Goal: Task Accomplishment & Management: Manage account settings

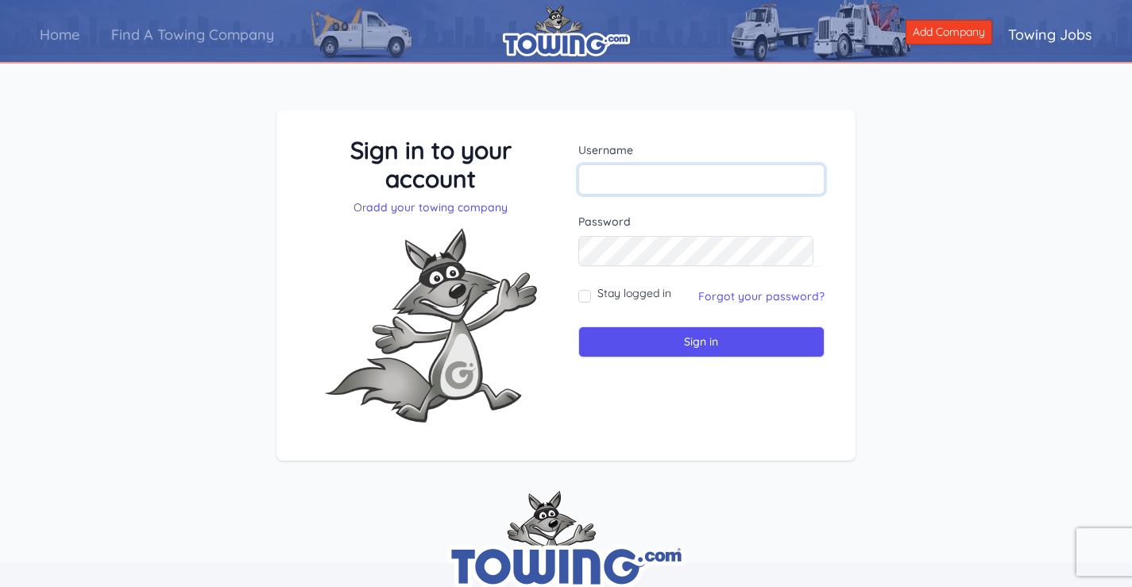
click at [716, 183] on input "text" at bounding box center [701, 179] width 247 height 30
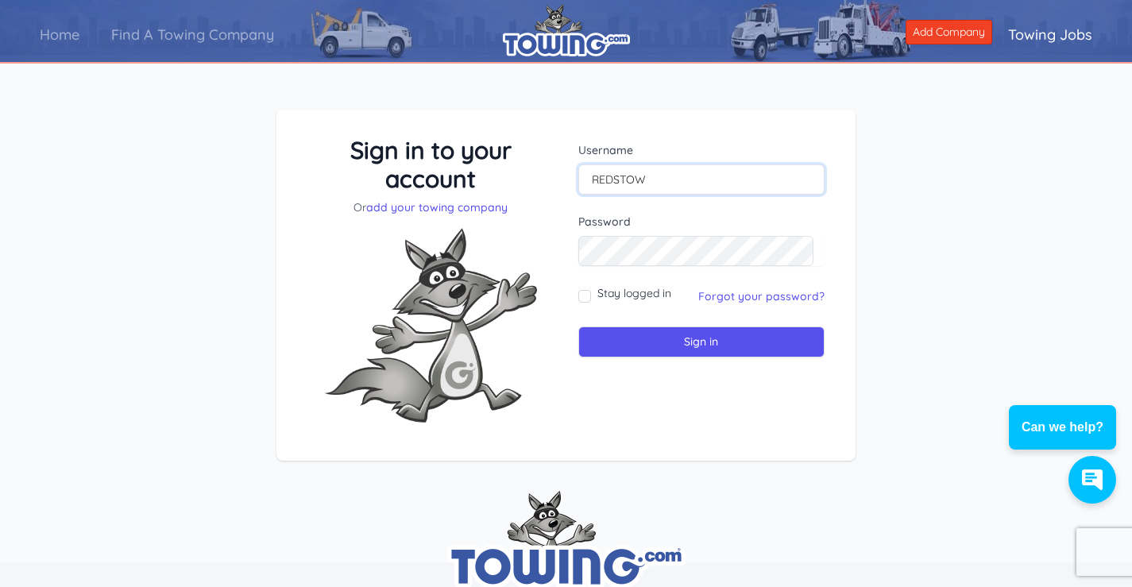
type input "REDSTOW"
click at [578, 326] on input "Sign in" at bounding box center [701, 341] width 247 height 31
click at [769, 292] on link "Forgot your password?" at bounding box center [761, 296] width 126 height 14
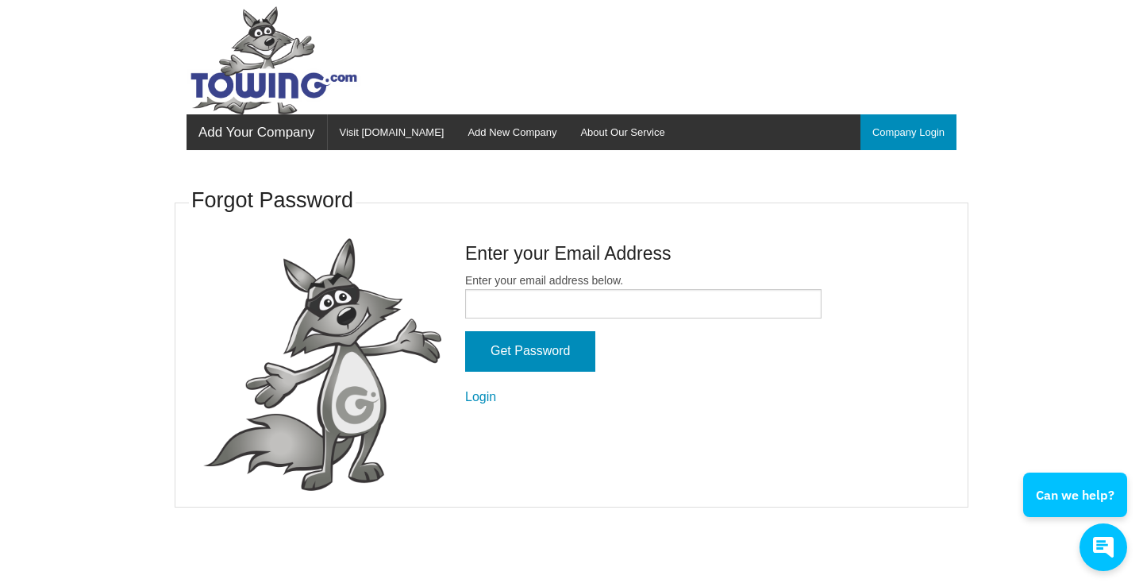
click at [564, 320] on form "Enter your email address below. Get Password Login" at bounding box center [643, 339] width 357 height 134
click at [561, 309] on input "Enter your email address below." at bounding box center [643, 303] width 357 height 29
type input "kat@redsrollengarage.com"
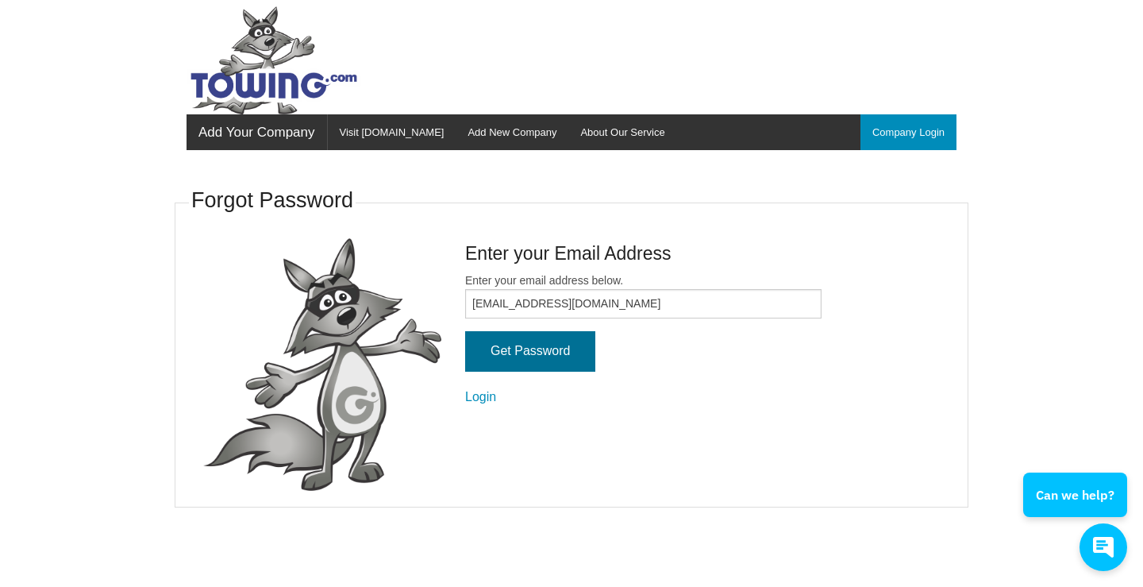
click at [521, 364] on input "Get Password" at bounding box center [530, 351] width 130 height 40
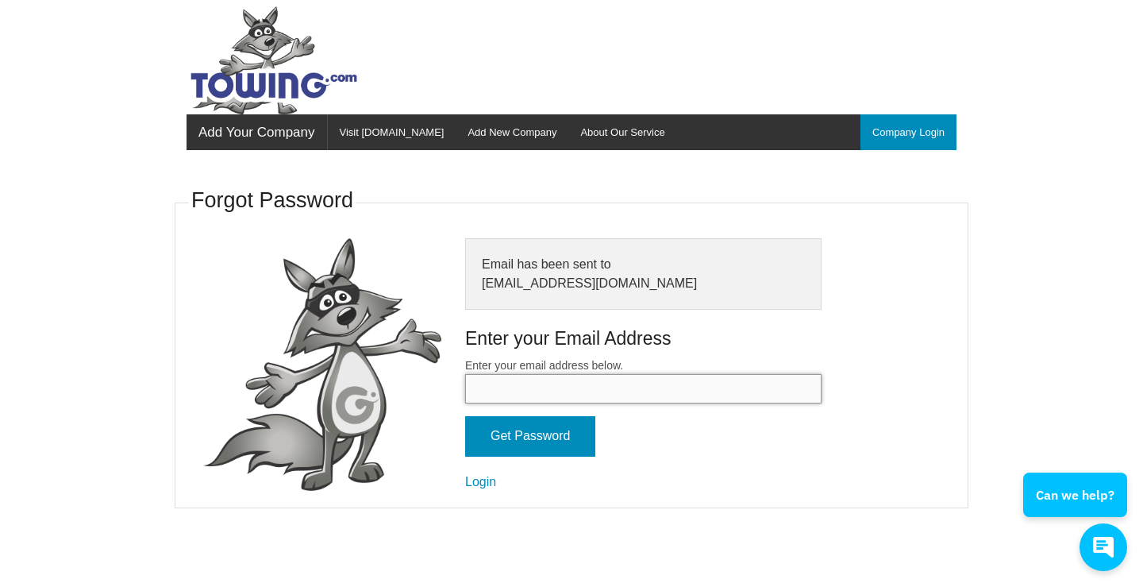
click at [554, 388] on input "Enter your email address below." at bounding box center [643, 388] width 357 height 29
type input "kat@redsrollengarage.com"
drag, startPoint x: 631, startPoint y: 380, endPoint x: 142, endPoint y: 390, distance: 489.2
click at [142, 390] on body "Add Your Company Menu Company Login Visit Towing.com Add New Company About Our …" at bounding box center [571, 293] width 1143 height 587
click at [515, 387] on input "Enter your email address below." at bounding box center [643, 388] width 357 height 29
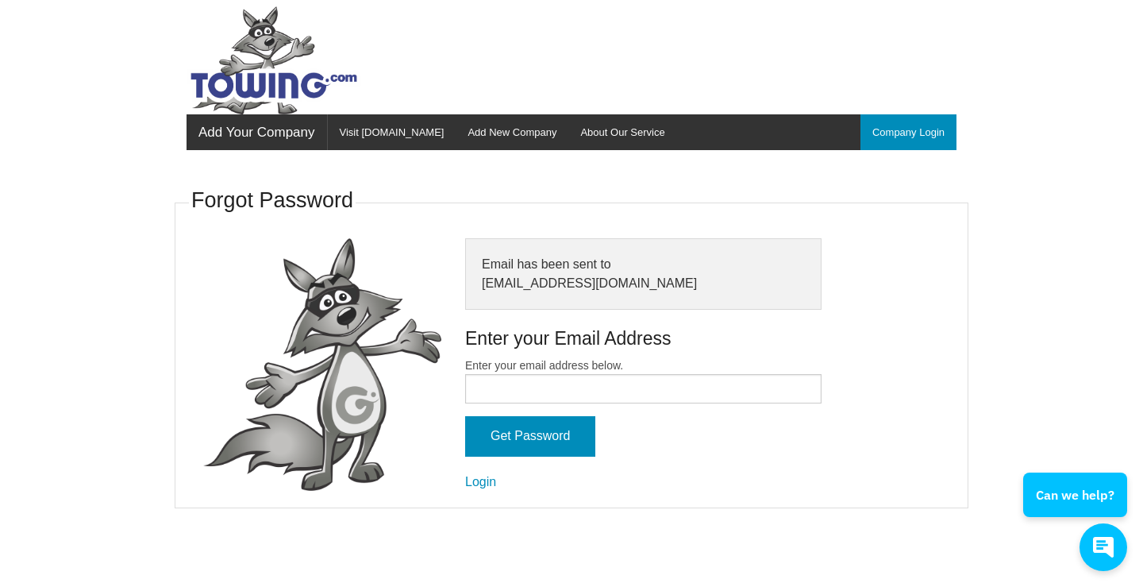
drag, startPoint x: 495, startPoint y: 525, endPoint x: 491, endPoint y: 500, distance: 24.9
click at [495, 525] on body "Add Your Company Menu Company Login Visit Towing.com Add New Company About Our …" at bounding box center [571, 293] width 1143 height 587
click at [484, 482] on link "Login" at bounding box center [480, 481] width 31 height 13
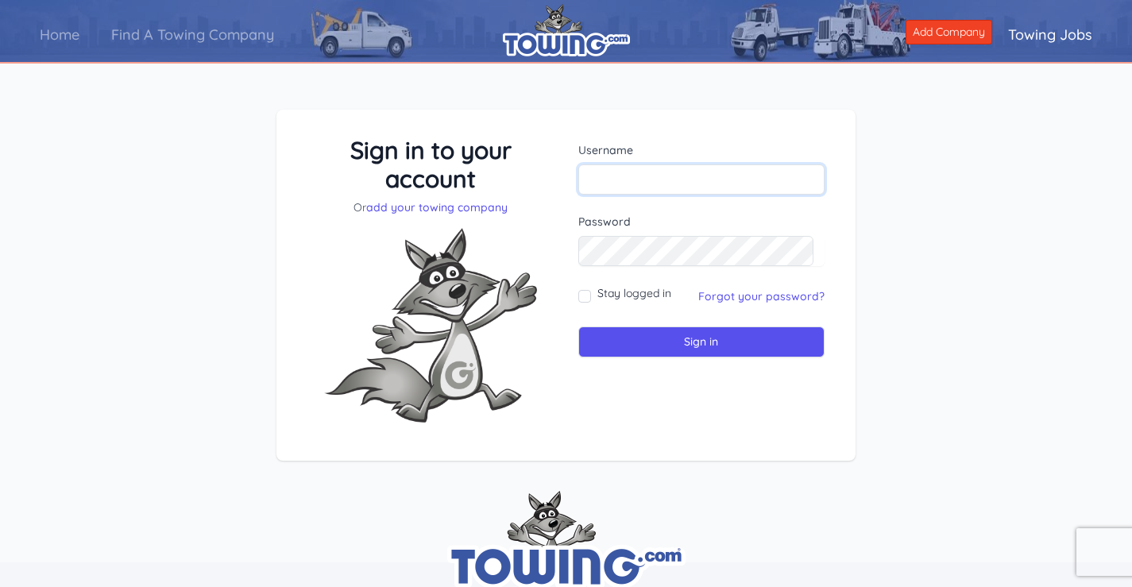
click at [686, 172] on input "text" at bounding box center [701, 179] width 247 height 30
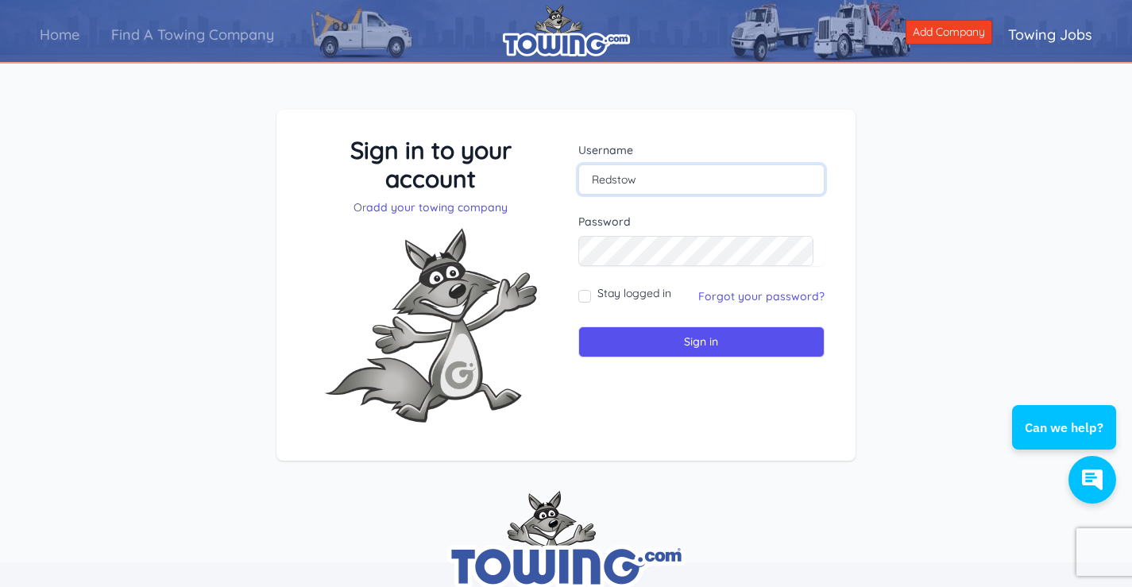
type input "Redstow"
click at [578, 326] on input "Sign in" at bounding box center [701, 341] width 247 height 31
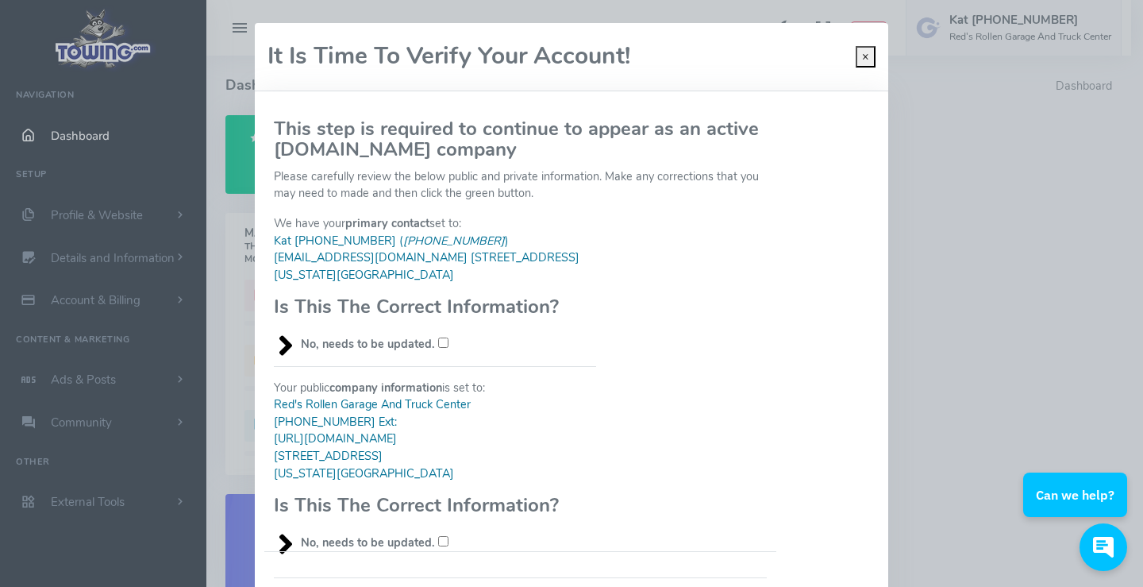
click at [438, 342] on input "No, needs to be updated." at bounding box center [443, 342] width 10 height 10
checkbox input "true"
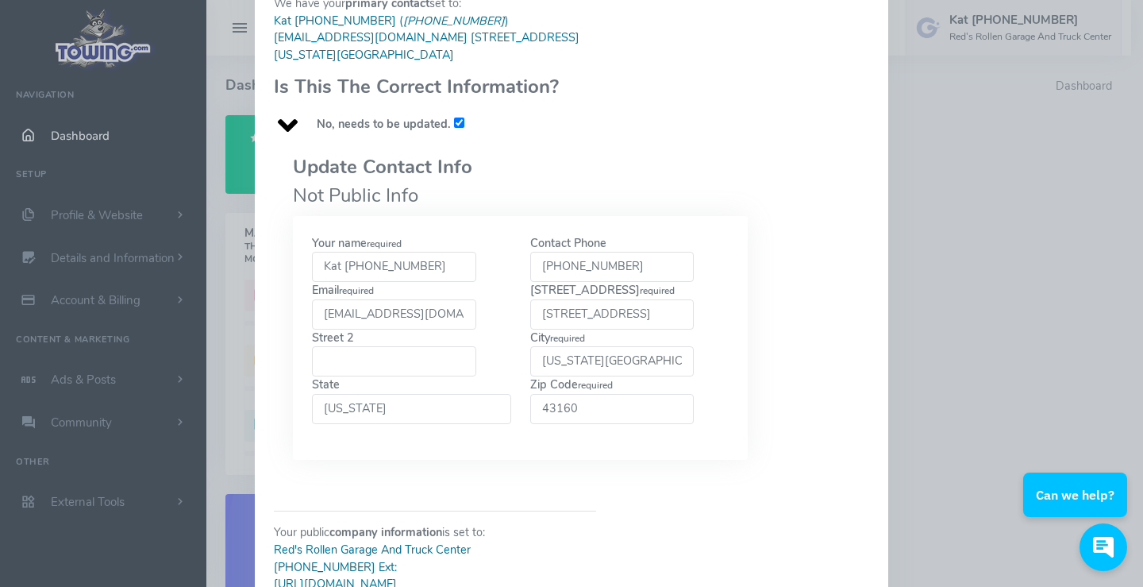
scroll to position [238, 0]
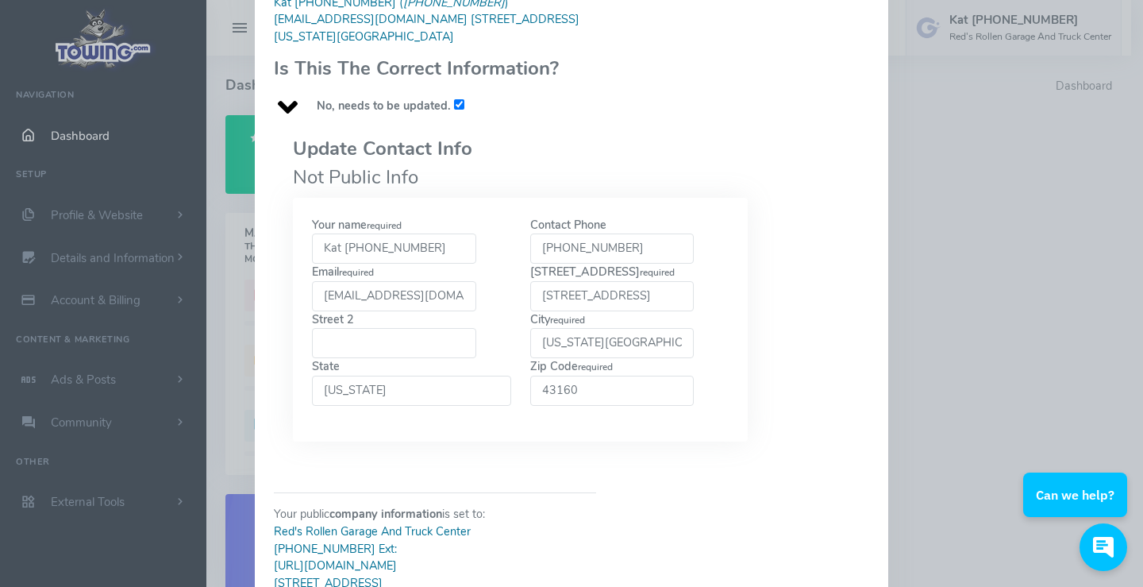
drag, startPoint x: 443, startPoint y: 243, endPoint x: 138, endPoint y: 253, distance: 305.1
click at [138, 253] on div "Please wait, submitting data... It Is Time To Verify Your Account! × This step …" at bounding box center [571, 293] width 1143 height 587
type input "7403888547"
type input "1701 Kerr Road"
type input "Bidwell"
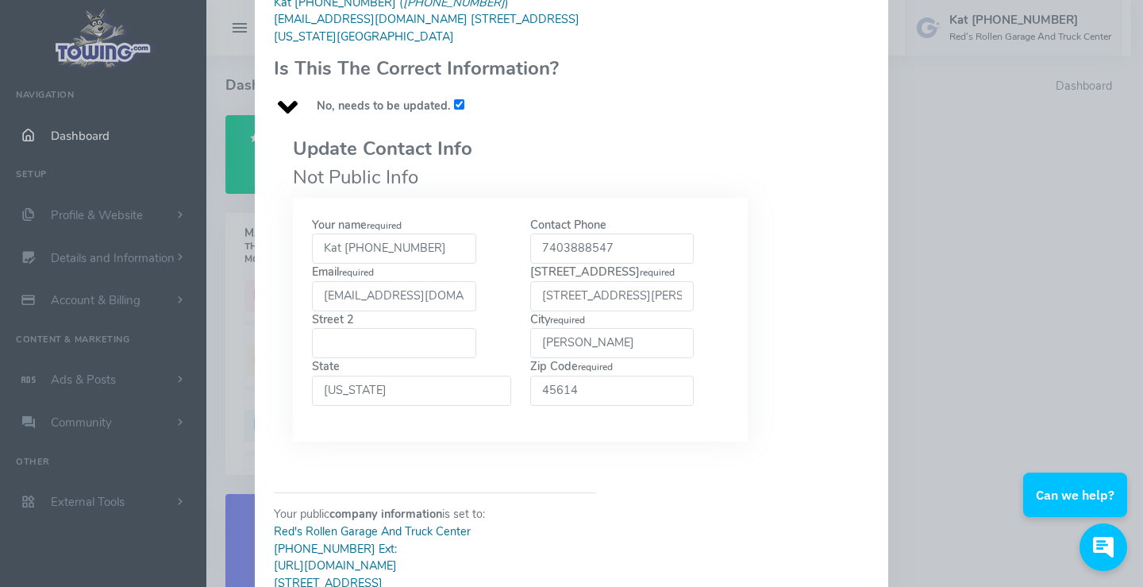
type input "45614"
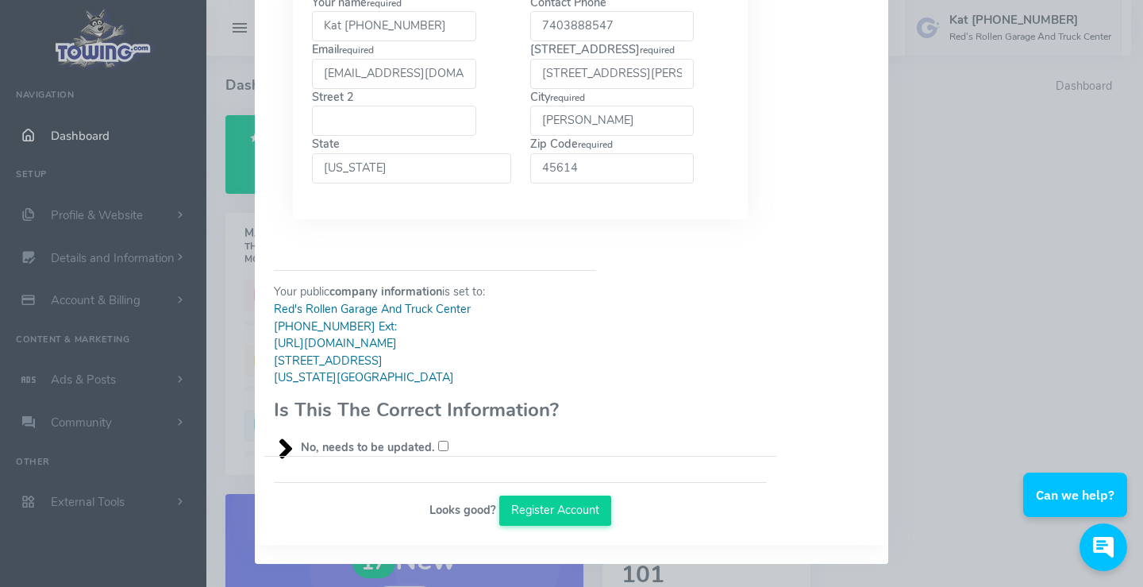
checkbox input "true"
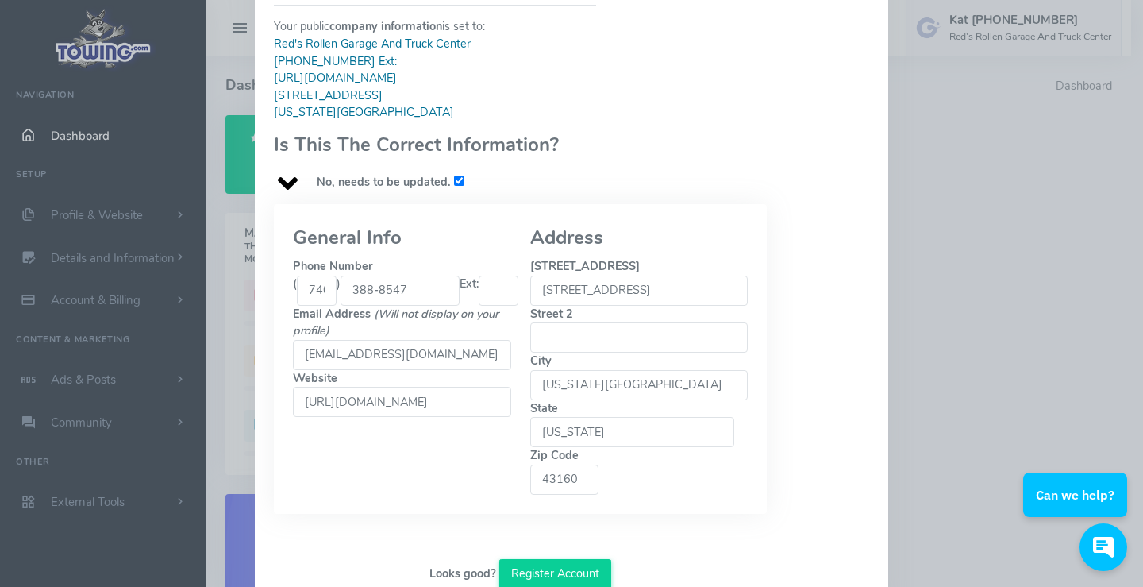
scroll to position [742, 0]
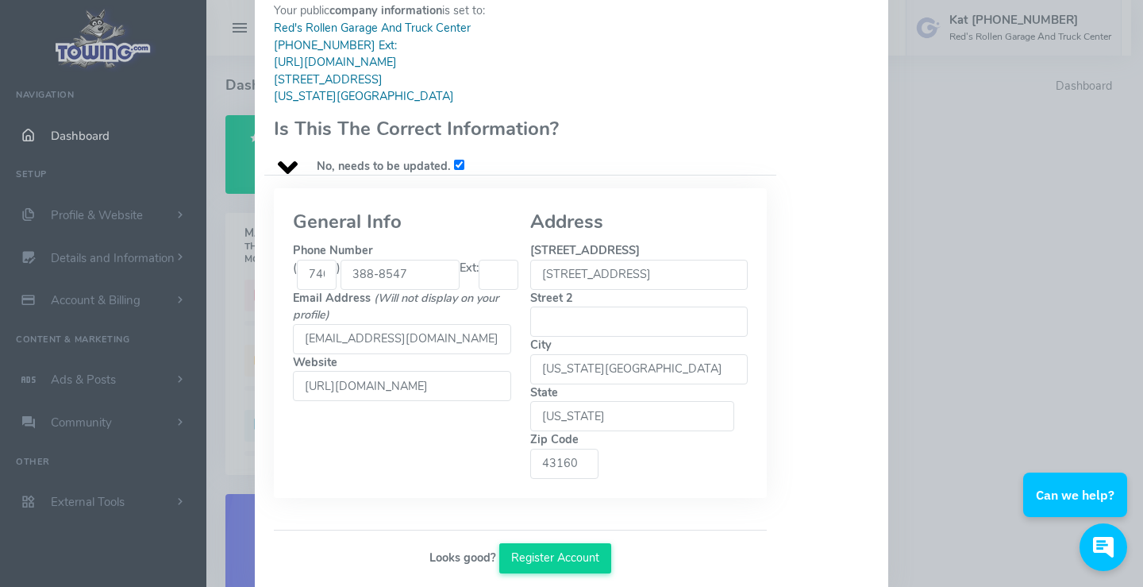
drag, startPoint x: 671, startPoint y: 272, endPoint x: 291, endPoint y: 301, distance: 381.4
click at [291, 300] on div "General Info Phone Number ( 740 ) 388-8547 Ext: Email Address (Will not display…" at bounding box center [520, 343] width 474 height 272
type input "1701 Kerr Road"
type input "Bidwell"
drag, startPoint x: 688, startPoint y: 416, endPoint x: 525, endPoint y: 423, distance: 162.9
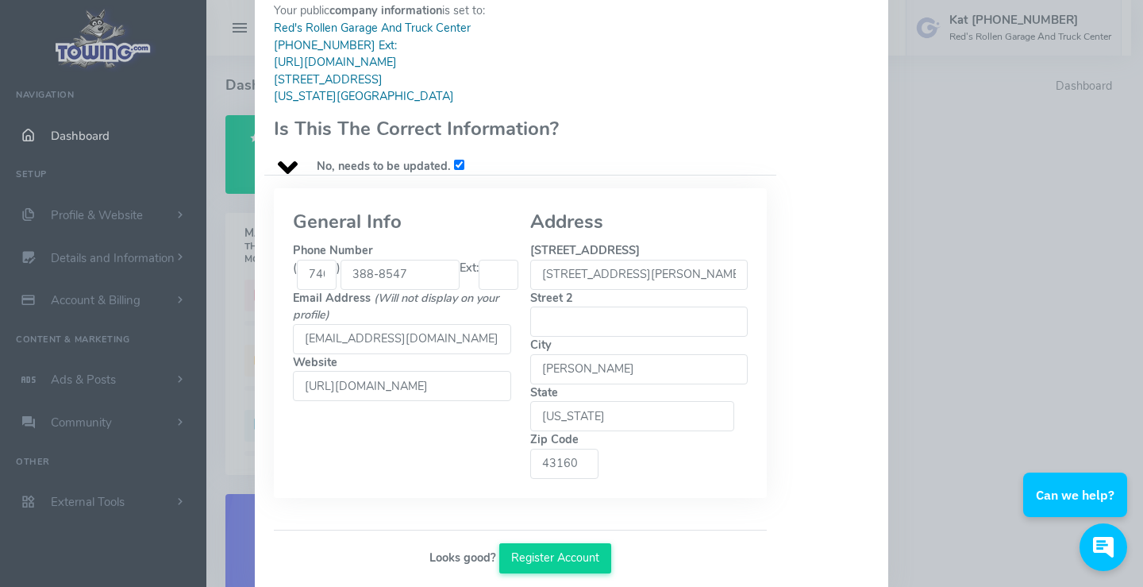
click at [532, 423] on fieldset "Address Street 1 1701 Kerr Road Street 2 City Bidwell State Ohio Alabama Alaska…" at bounding box center [639, 343] width 218 height 272
type input "45614"
drag, startPoint x: 384, startPoint y: 385, endPoint x: 540, endPoint y: 389, distance: 156.5
click at [540, 389] on div "General Info Phone Number ( 740 ) 388-8547 Ext: Email Address (Will not display…" at bounding box center [520, 343] width 474 height 272
type input "http://www.redsrollengarage.com"
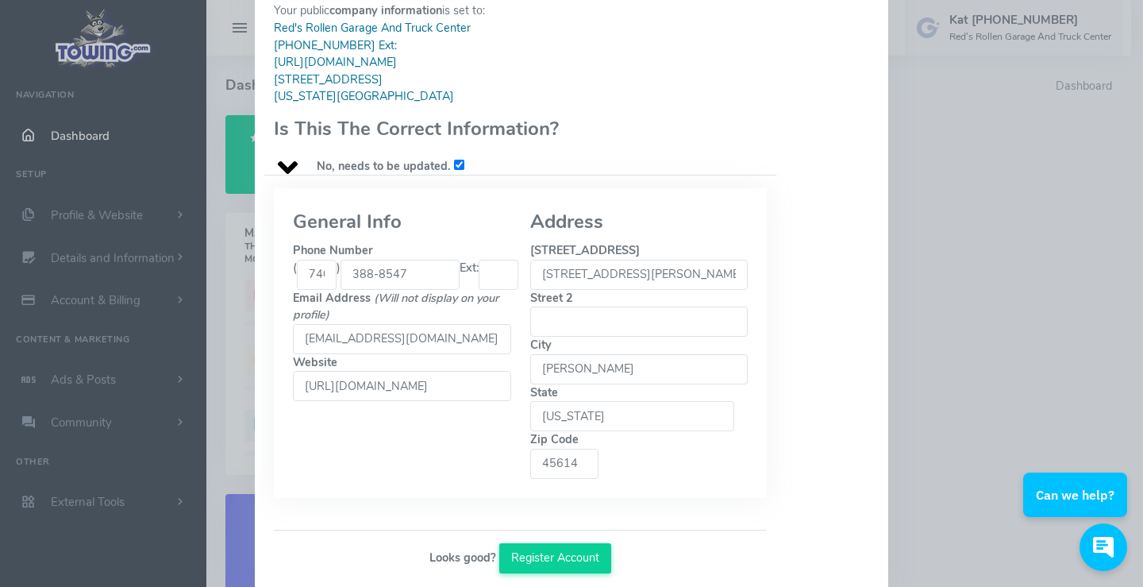
click at [298, 339] on input "kat@redsrollengarage.com" at bounding box center [402, 339] width 218 height 30
click at [767, 460] on div "General Info Phone Number ( 740 ) 388-8547 Ext: Email Address" at bounding box center [520, 352] width 512 height 329
click at [562, 543] on button "Save Info and Register Account" at bounding box center [520, 558] width 187 height 30
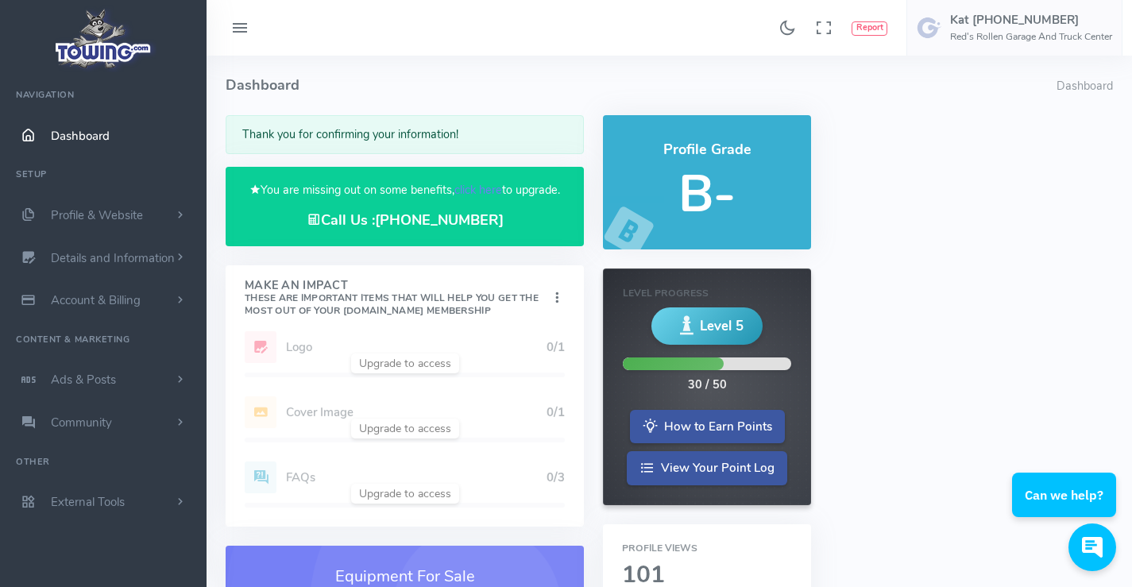
click at [96, 128] on span "Dashboard" at bounding box center [80, 136] width 59 height 16
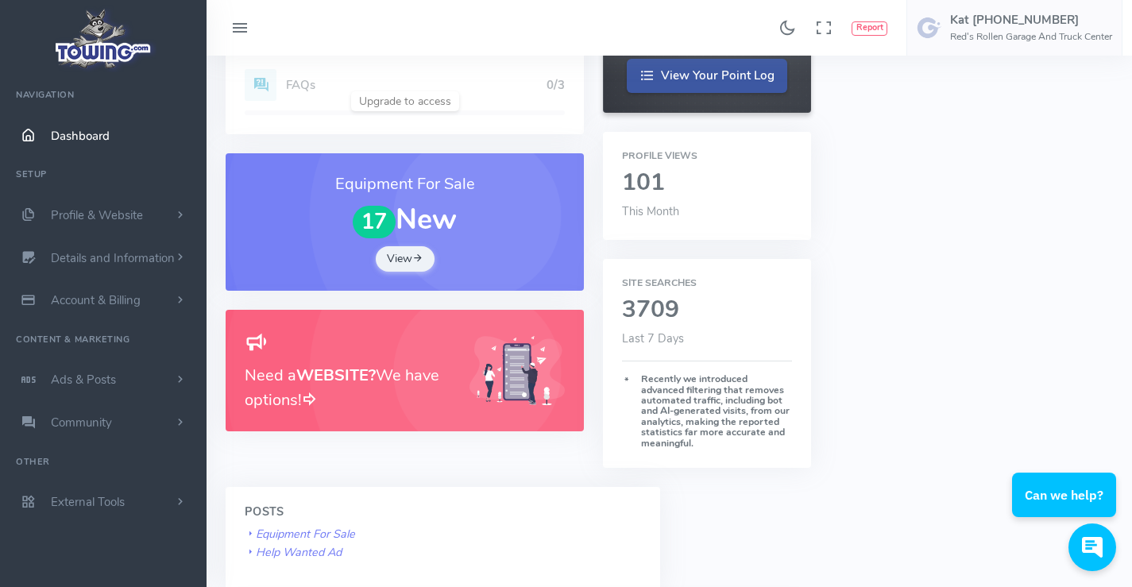
scroll to position [397, 0]
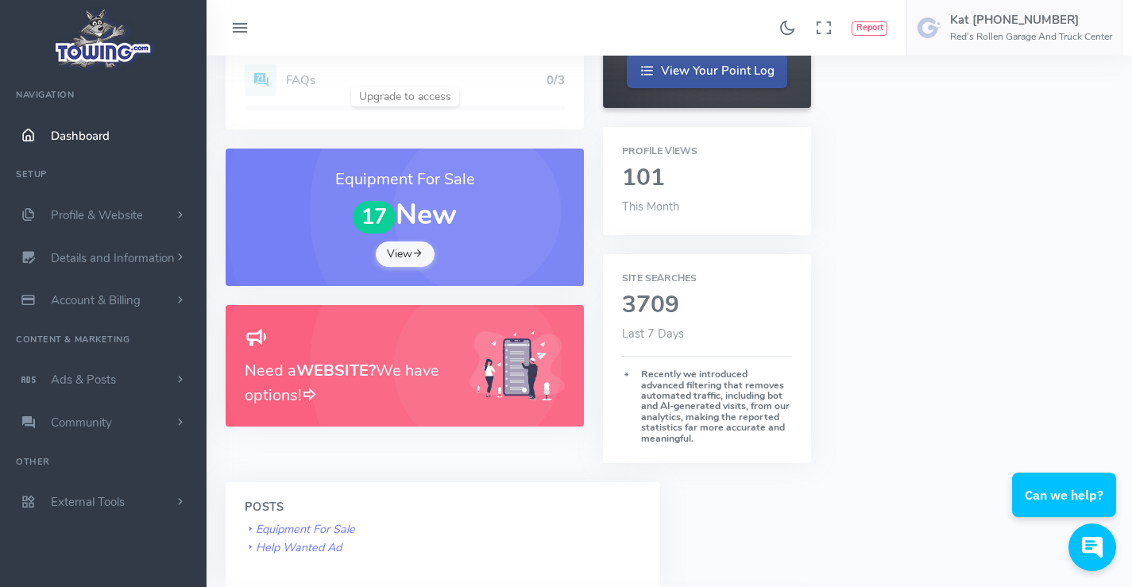
click at [405, 253] on link "View" at bounding box center [405, 253] width 59 height 25
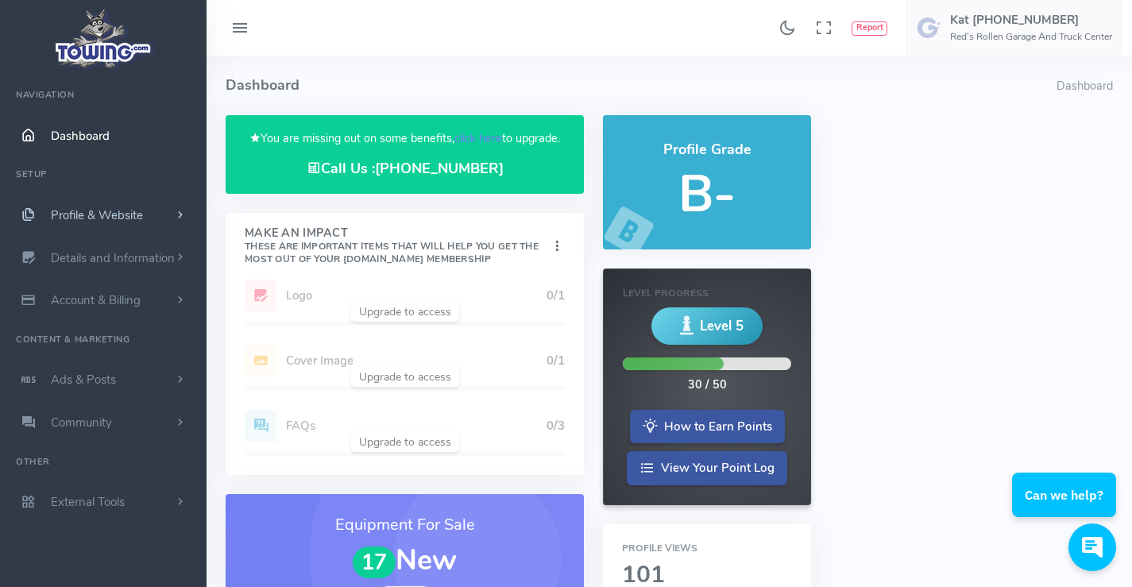
click at [102, 208] on span "Profile & Website" at bounding box center [97, 215] width 92 height 16
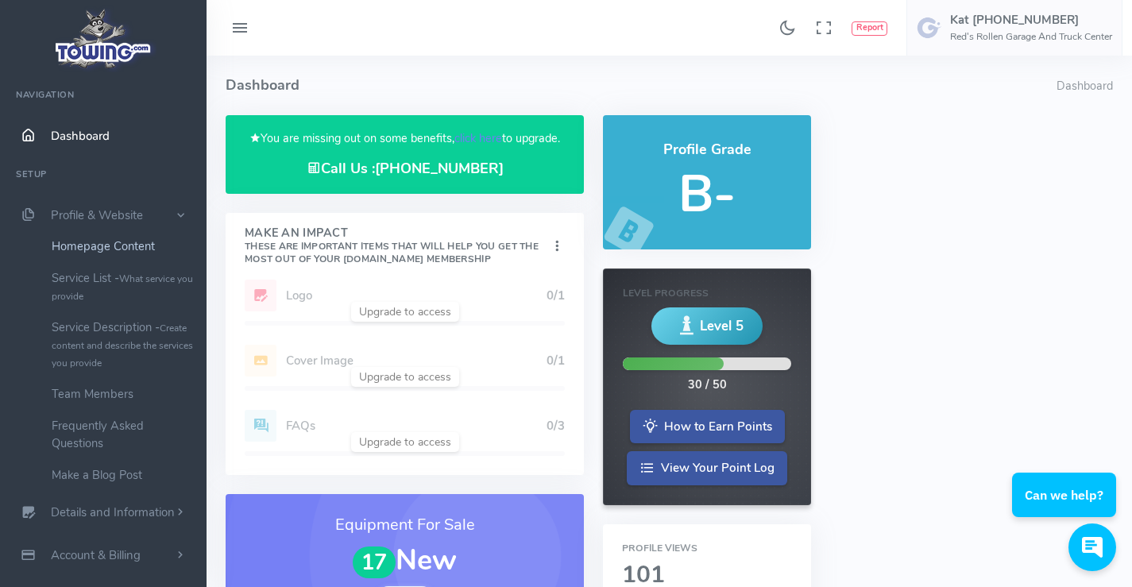
click at [94, 240] on link "Homepage Content" at bounding box center [123, 246] width 167 height 32
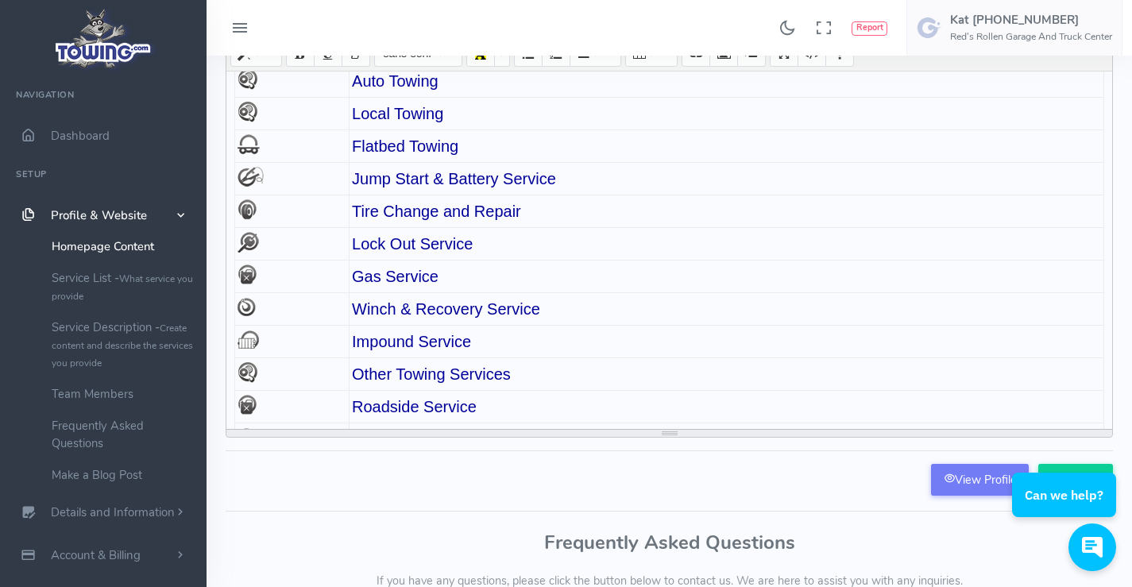
scroll to position [75, 0]
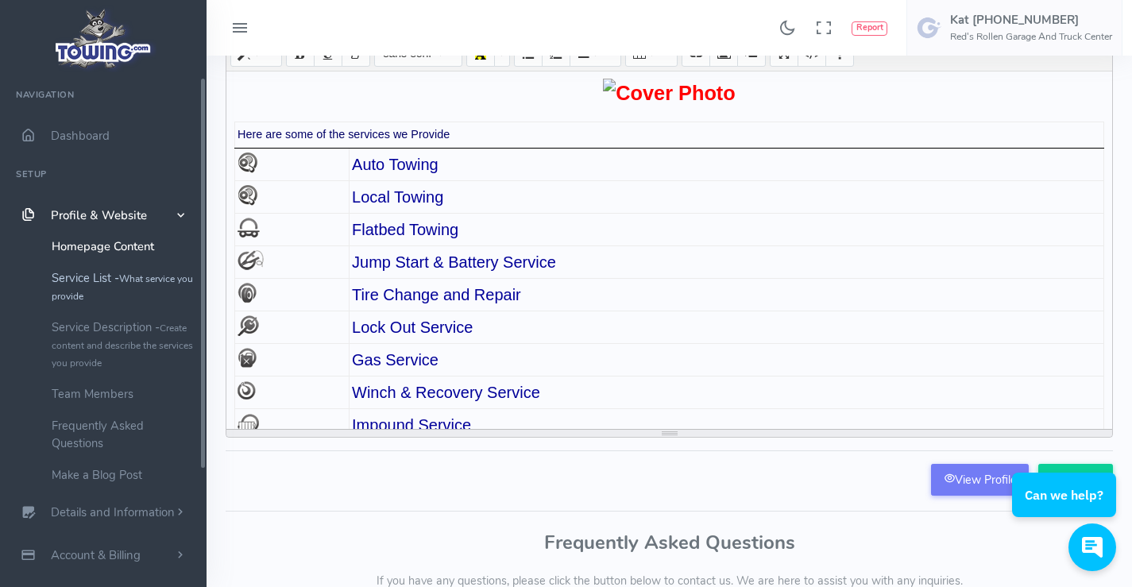
click at [111, 277] on link "Service List - What service you provide" at bounding box center [123, 286] width 167 height 49
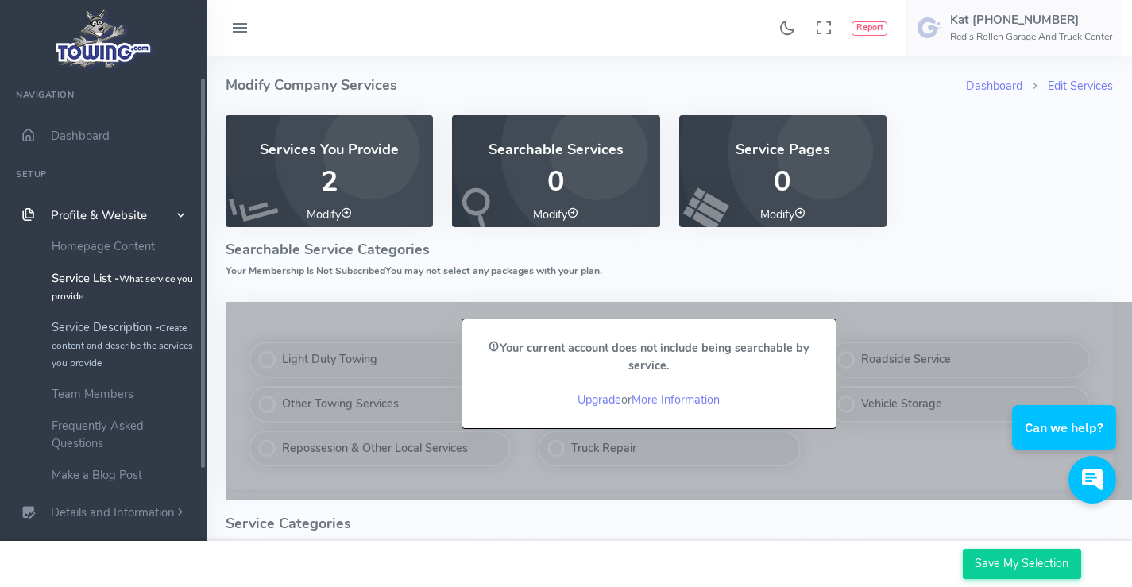
click at [112, 318] on link "Service Description - Create content and describe the services you provide" at bounding box center [123, 344] width 167 height 67
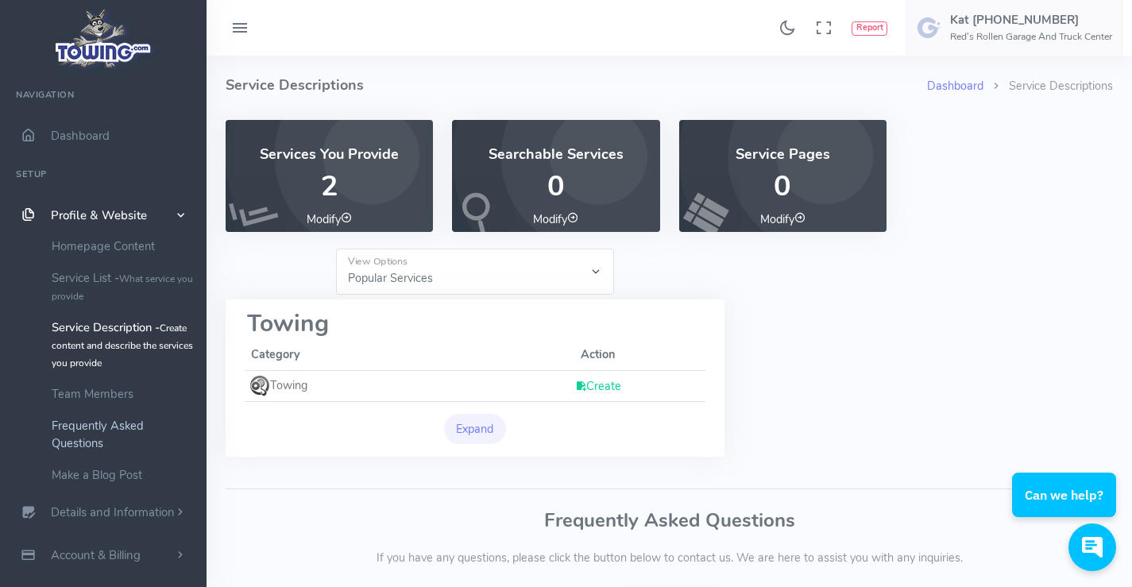
click at [59, 437] on link "Frequently Asked Questions" at bounding box center [123, 434] width 167 height 49
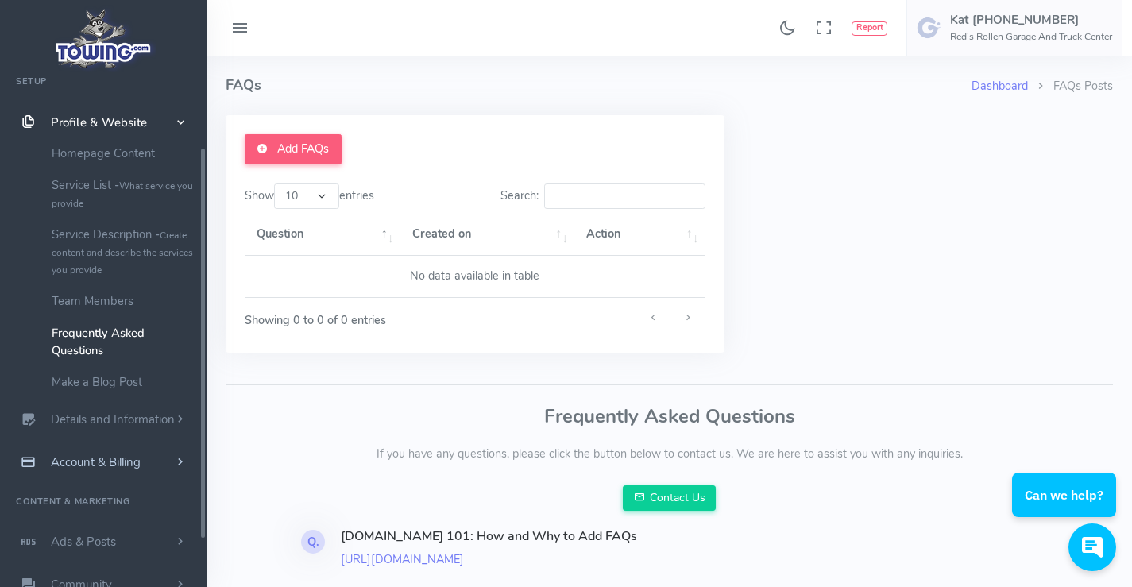
scroll to position [94, 0]
click at [115, 418] on span "Details and Information" at bounding box center [113, 419] width 124 height 16
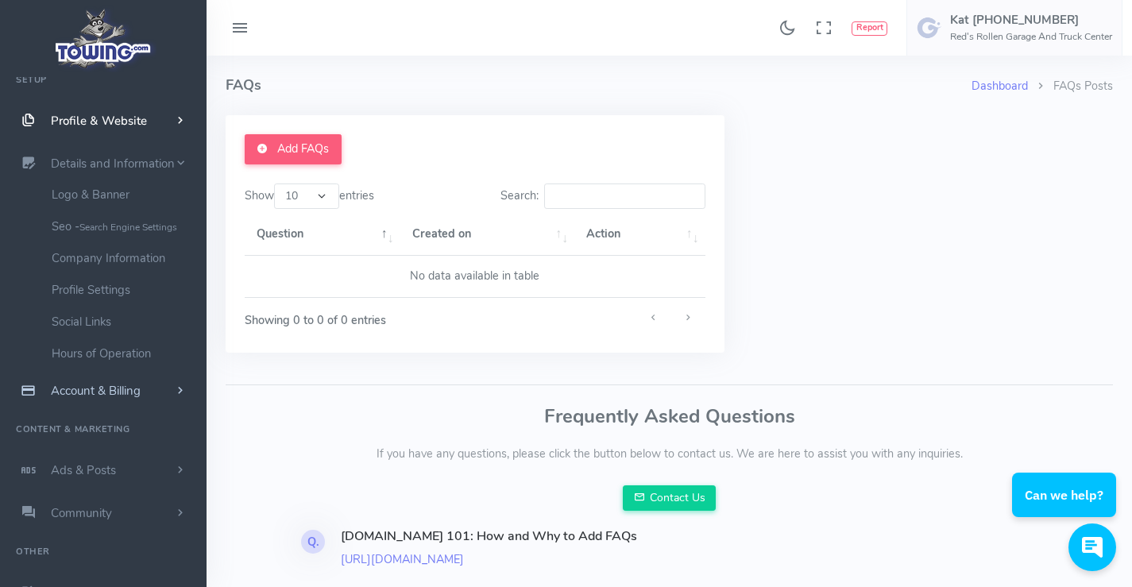
click at [88, 395] on span "Account & Billing" at bounding box center [96, 391] width 90 height 16
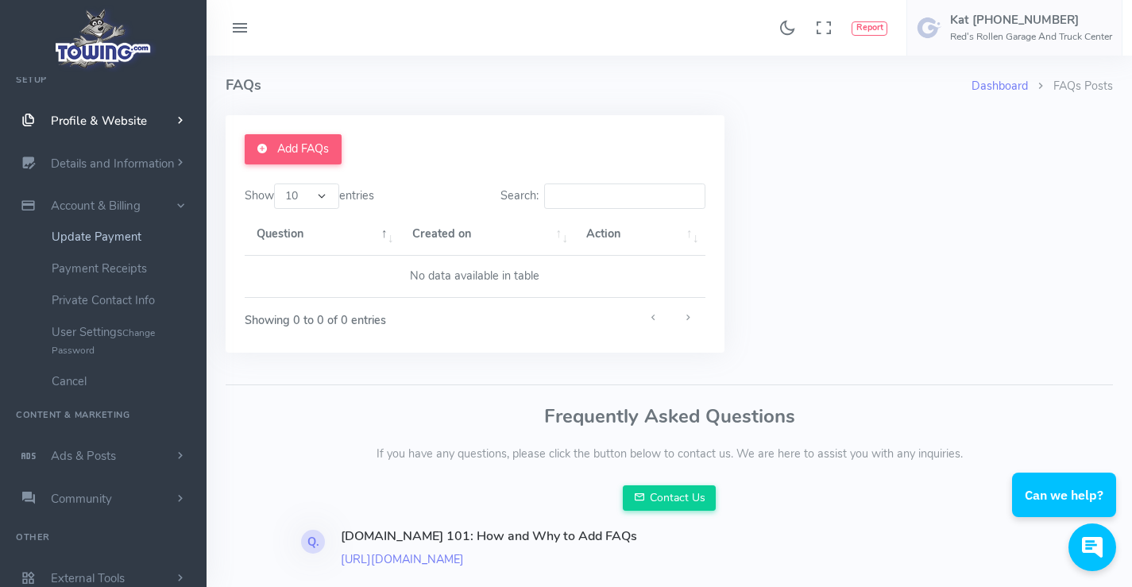
click at [75, 230] on link "Update Payment" at bounding box center [123, 237] width 167 height 32
click at [58, 269] on link "Payment Receipts" at bounding box center [123, 269] width 167 height 32
